Goal: Task Accomplishment & Management: Manage account settings

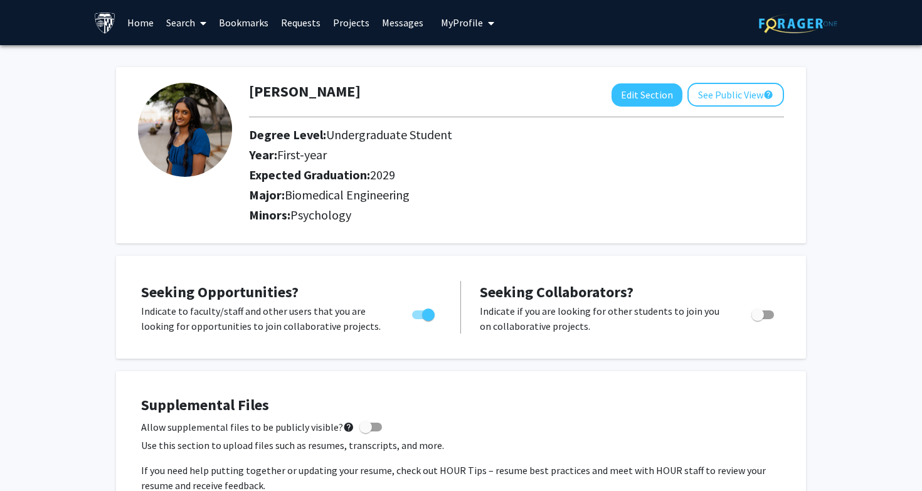
scroll to position [458, 0]
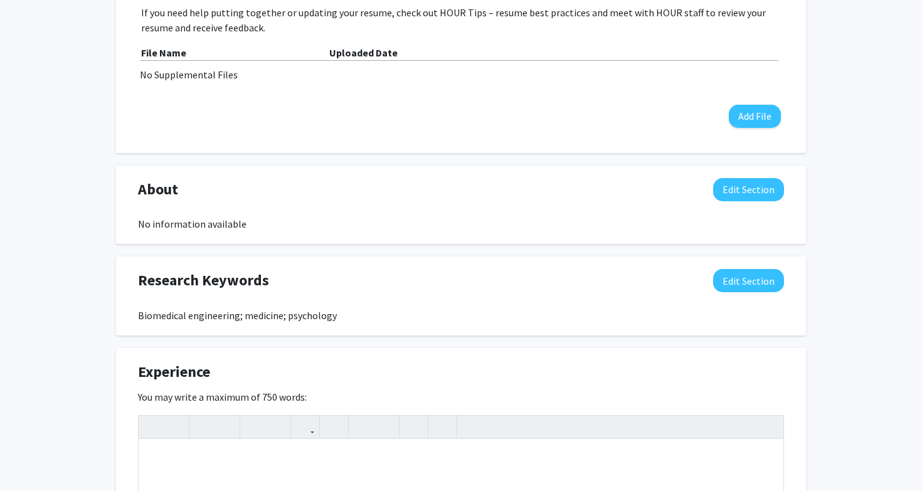
click at [192, 401] on label "You may write a maximum of 750 words:" at bounding box center [222, 396] width 169 height 15
click at [230, 397] on label "You may write a maximum of 750 words:" at bounding box center [222, 396] width 169 height 15
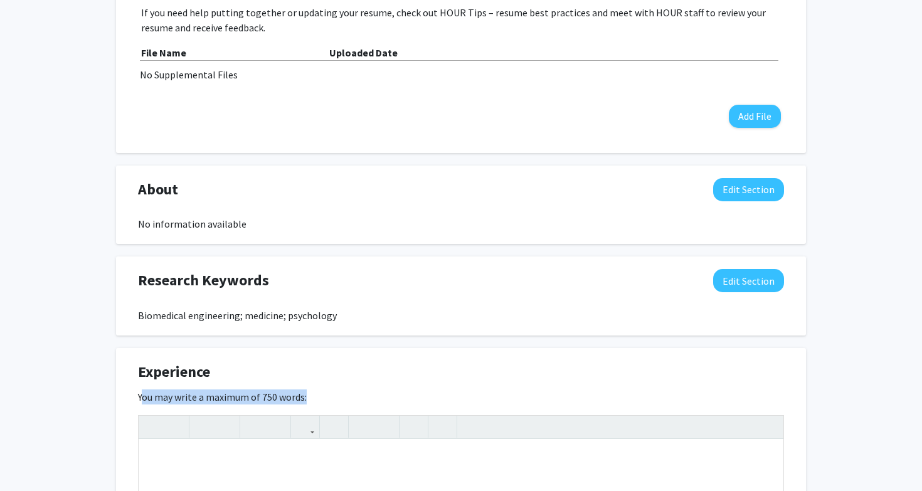
click at [230, 397] on label "You may write a maximum of 750 words:" at bounding box center [222, 396] width 169 height 15
click at [263, 397] on label "You may write a maximum of 750 words:" at bounding box center [222, 396] width 169 height 15
click at [287, 397] on label "You may write a maximum of 750 words:" at bounding box center [222, 396] width 169 height 15
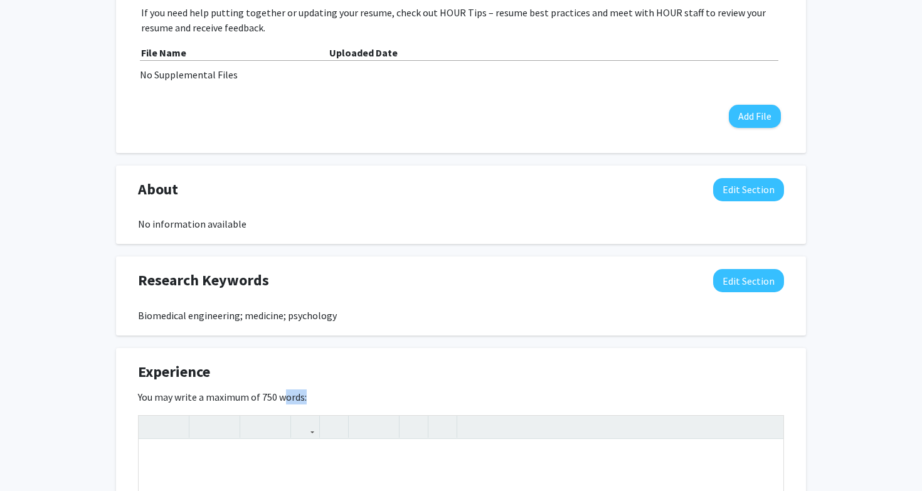
click at [287, 397] on label "You may write a maximum of 750 words:" at bounding box center [222, 396] width 169 height 15
click at [213, 400] on label "You may write a maximum of 750 words:" at bounding box center [222, 396] width 169 height 15
drag, startPoint x: 119, startPoint y: 400, endPoint x: 341, endPoint y: 400, distance: 221.9
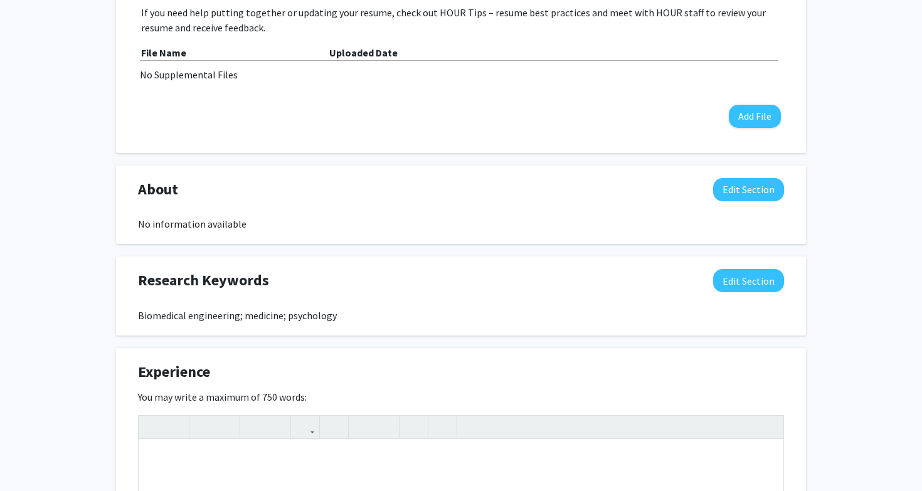
drag, startPoint x: 341, startPoint y: 399, endPoint x: 113, endPoint y: 399, distance: 228.2
click at [113, 399] on div "[PERSON_NAME] Edit Section See Public View help Degree Level: Undergraduate Stu…" at bounding box center [461, 369] width 922 height 1562
drag, startPoint x: 119, startPoint y: 364, endPoint x: 315, endPoint y: 401, distance: 199.6
